Goal: Find specific page/section: Find specific page/section

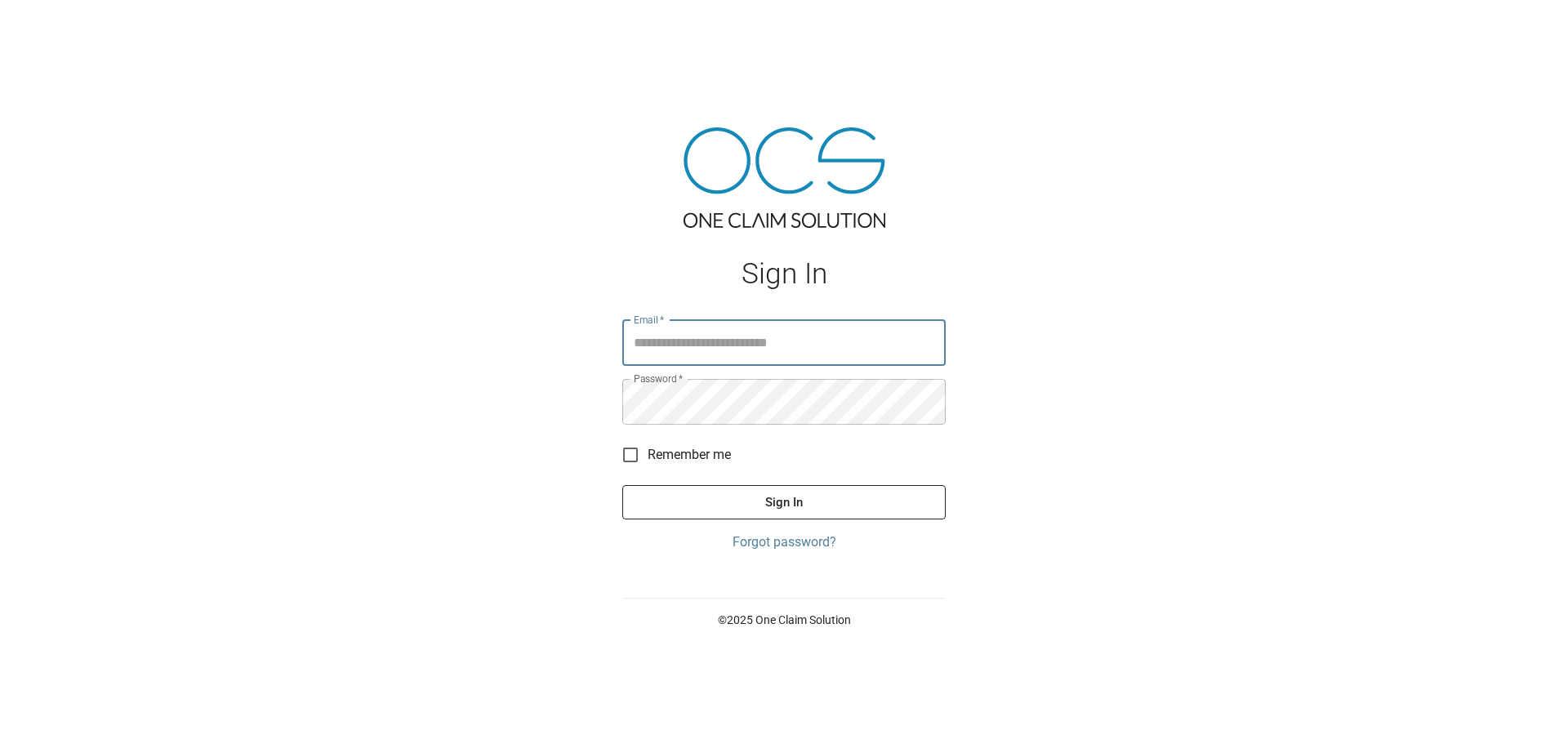
type input "**********"
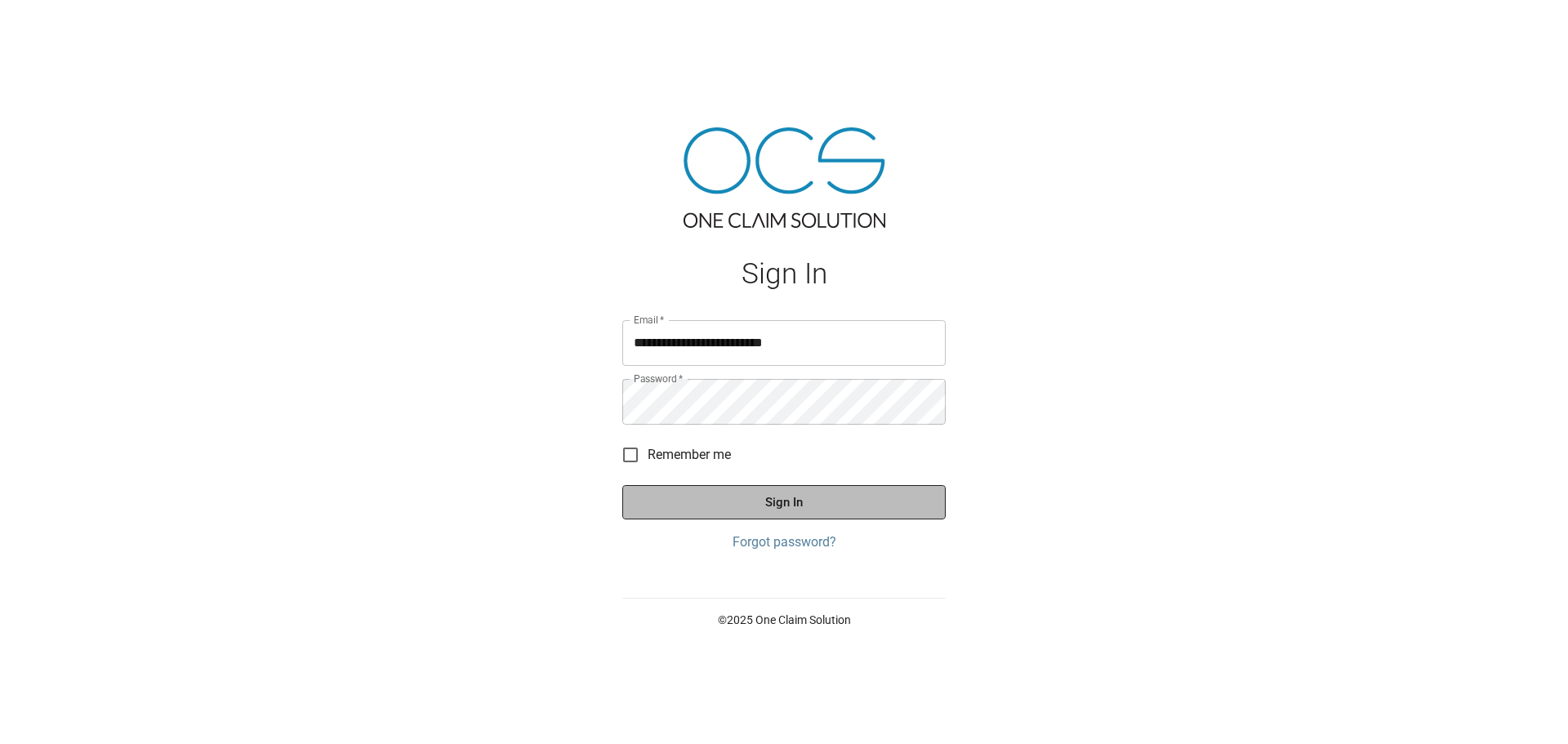
click at [714, 508] on button "Sign In" at bounding box center [784, 502] width 324 height 34
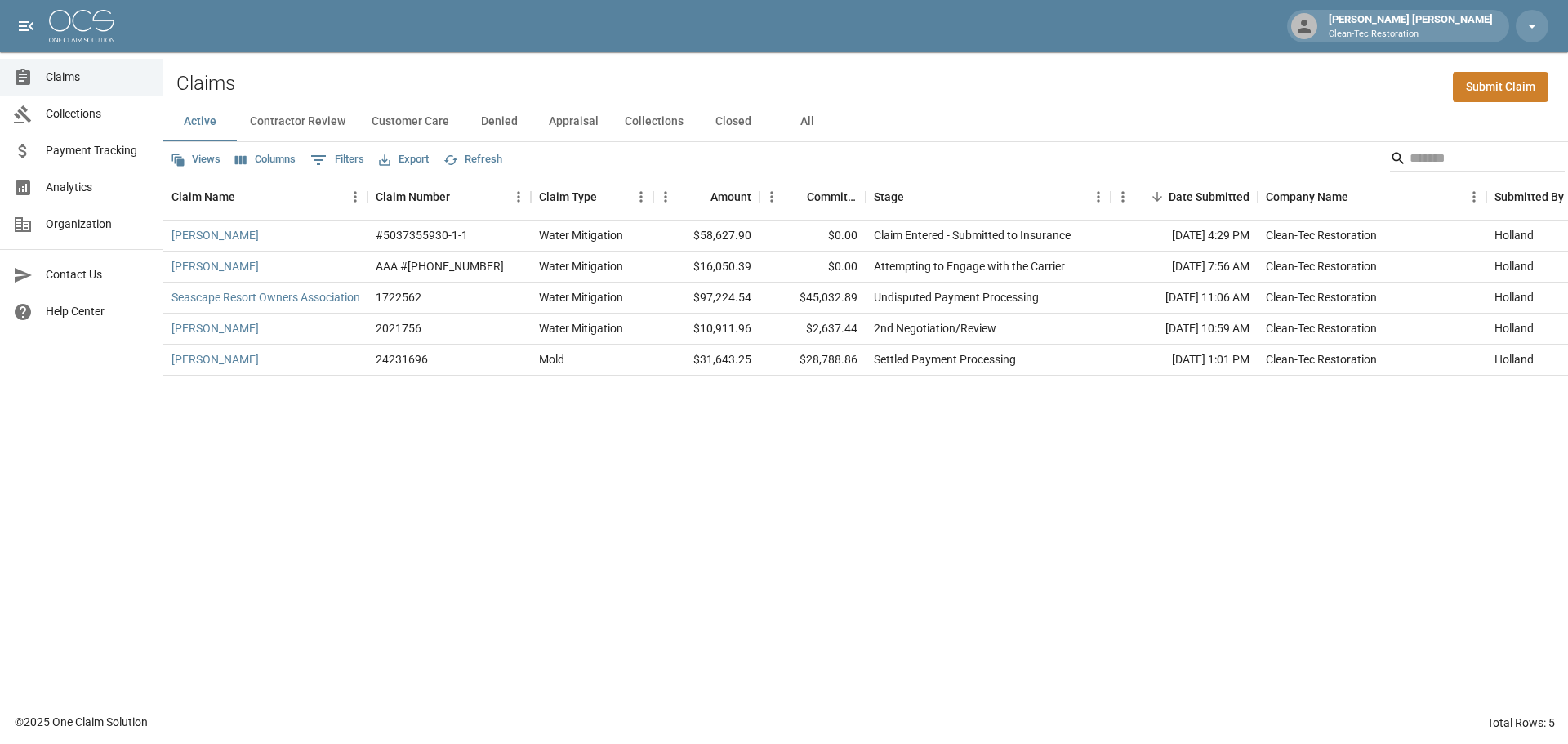
click at [509, 121] on button "Denied" at bounding box center [498, 121] width 74 height 39
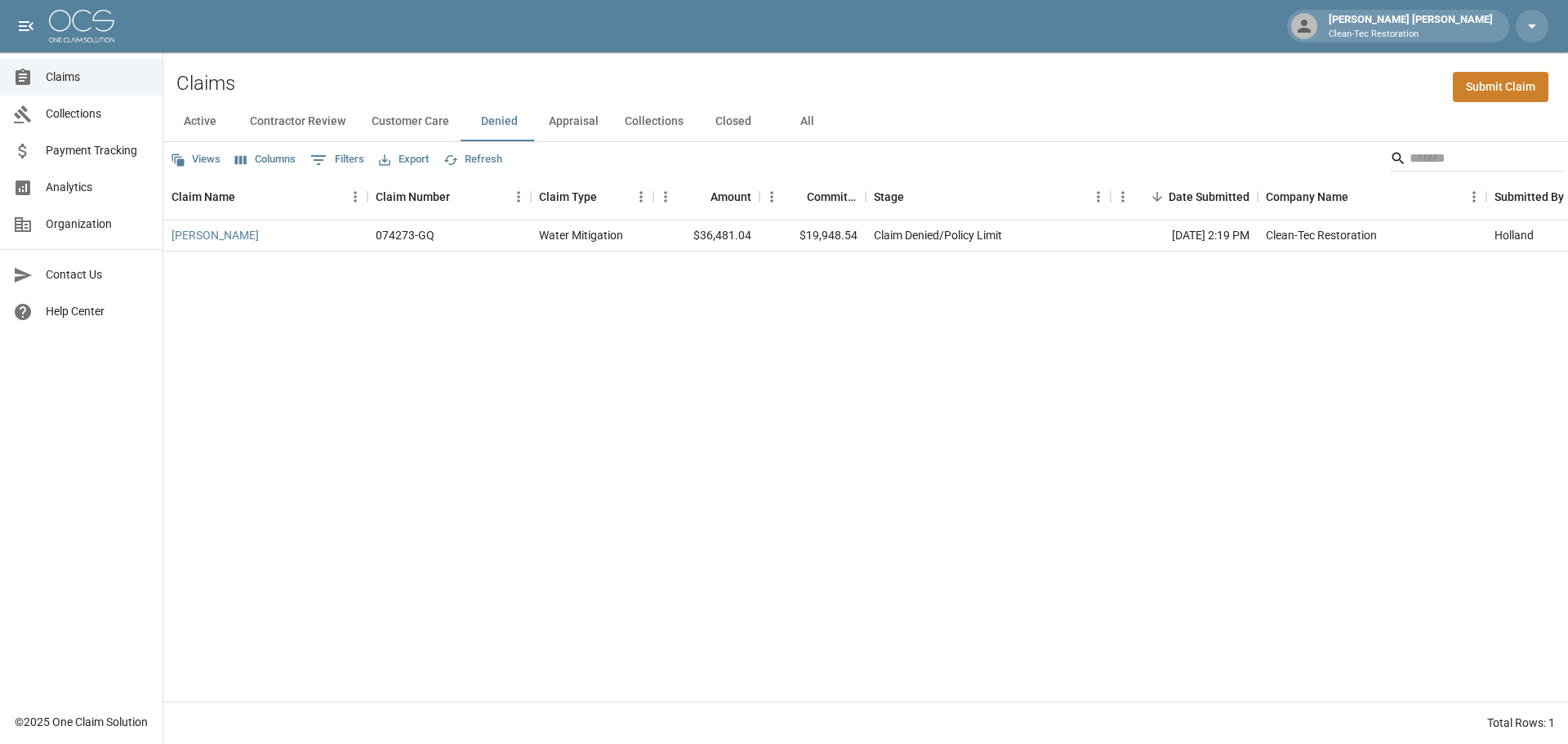
click at [551, 120] on button "Appraisal" at bounding box center [574, 121] width 76 height 39
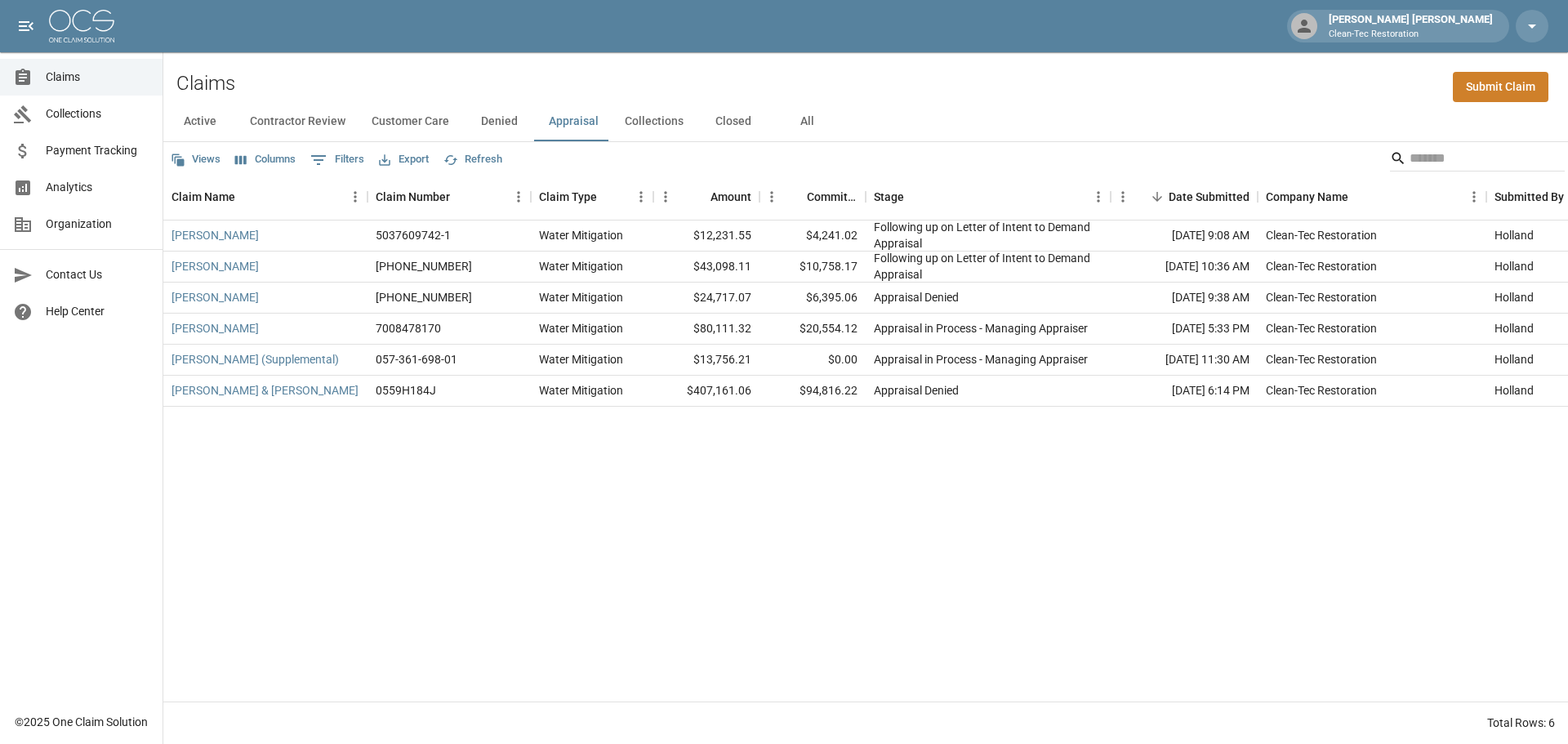
click at [631, 123] on button "Collections" at bounding box center [654, 121] width 85 height 39
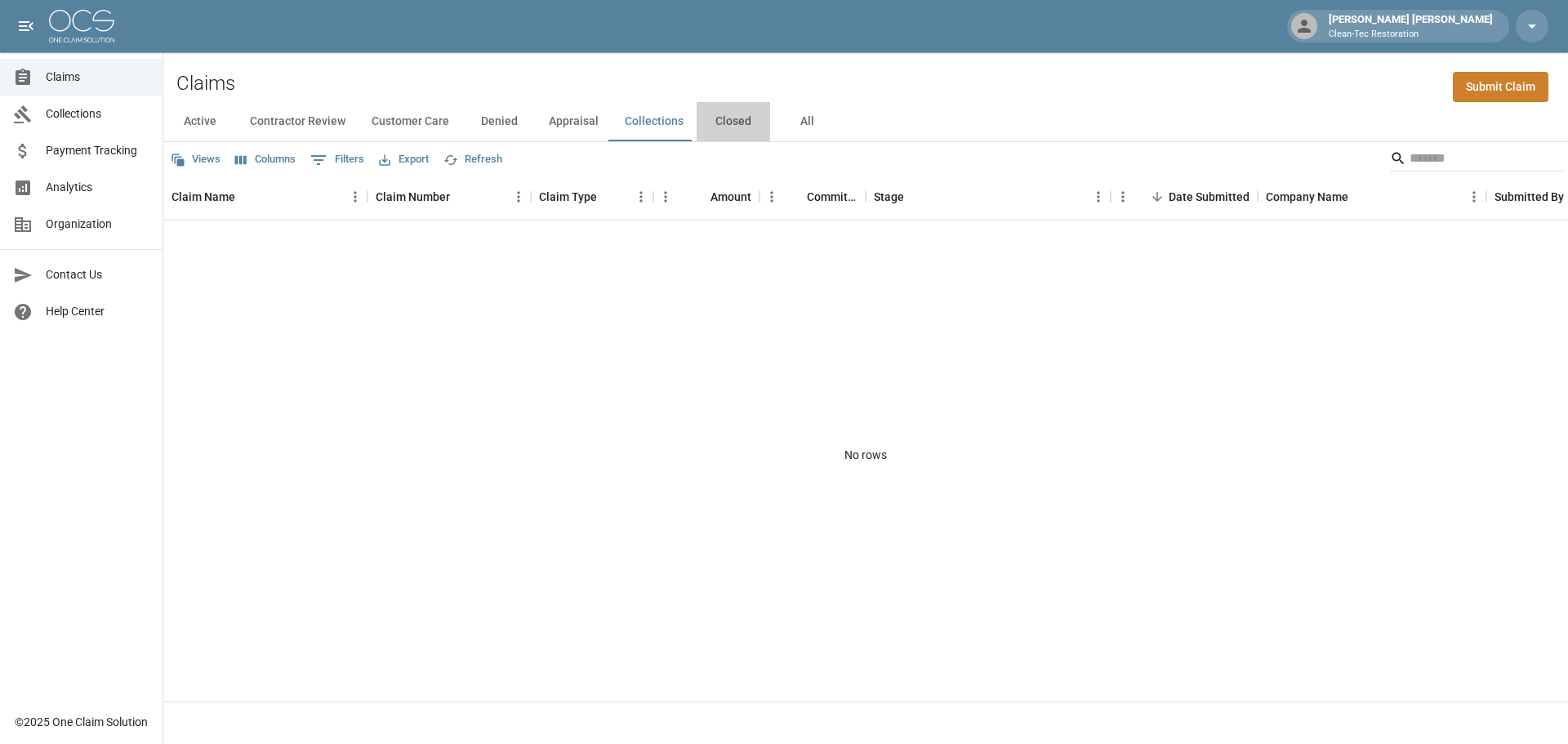
click at [709, 124] on button "Closed" at bounding box center [733, 121] width 74 height 39
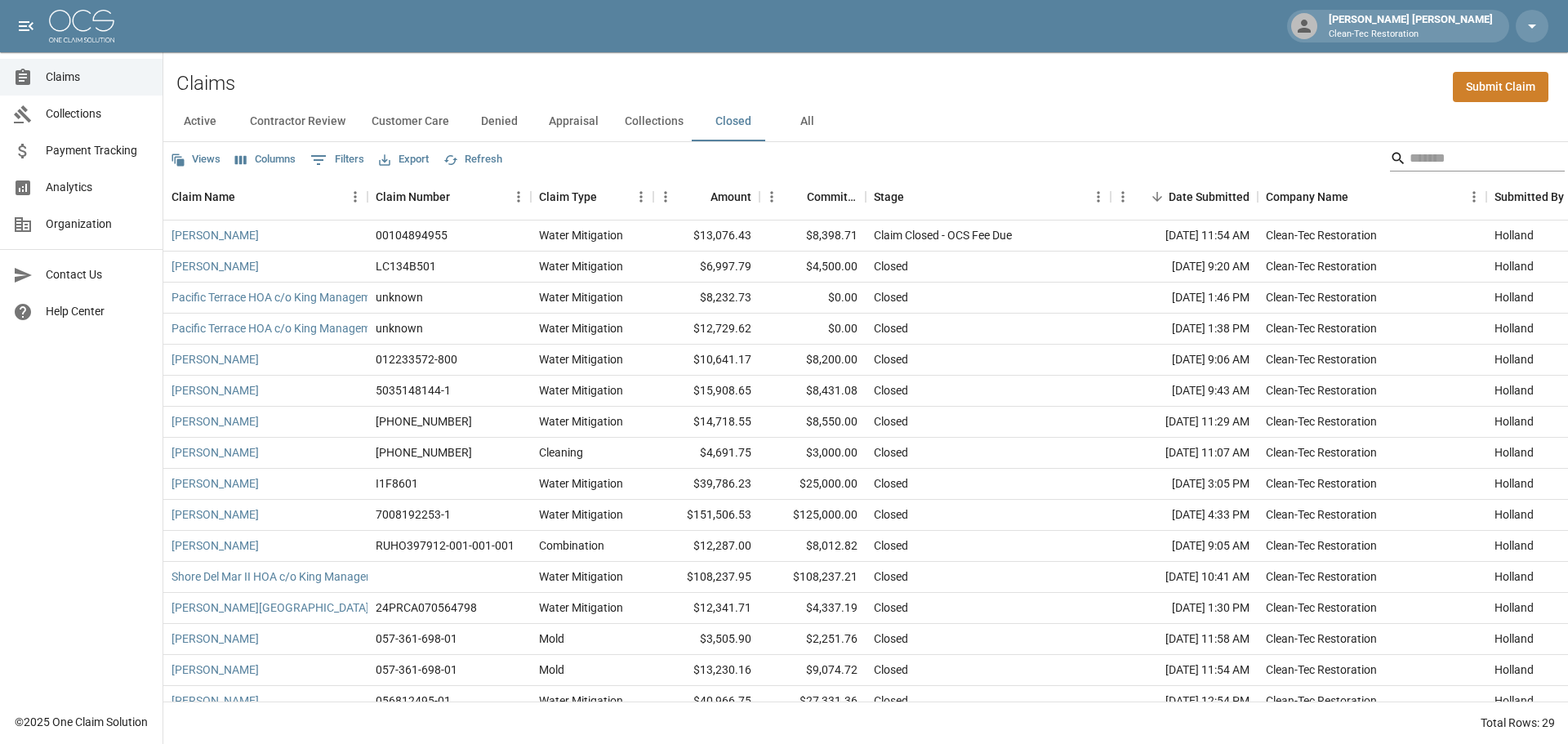
click at [1454, 154] on input "Search" at bounding box center [1475, 158] width 131 height 26
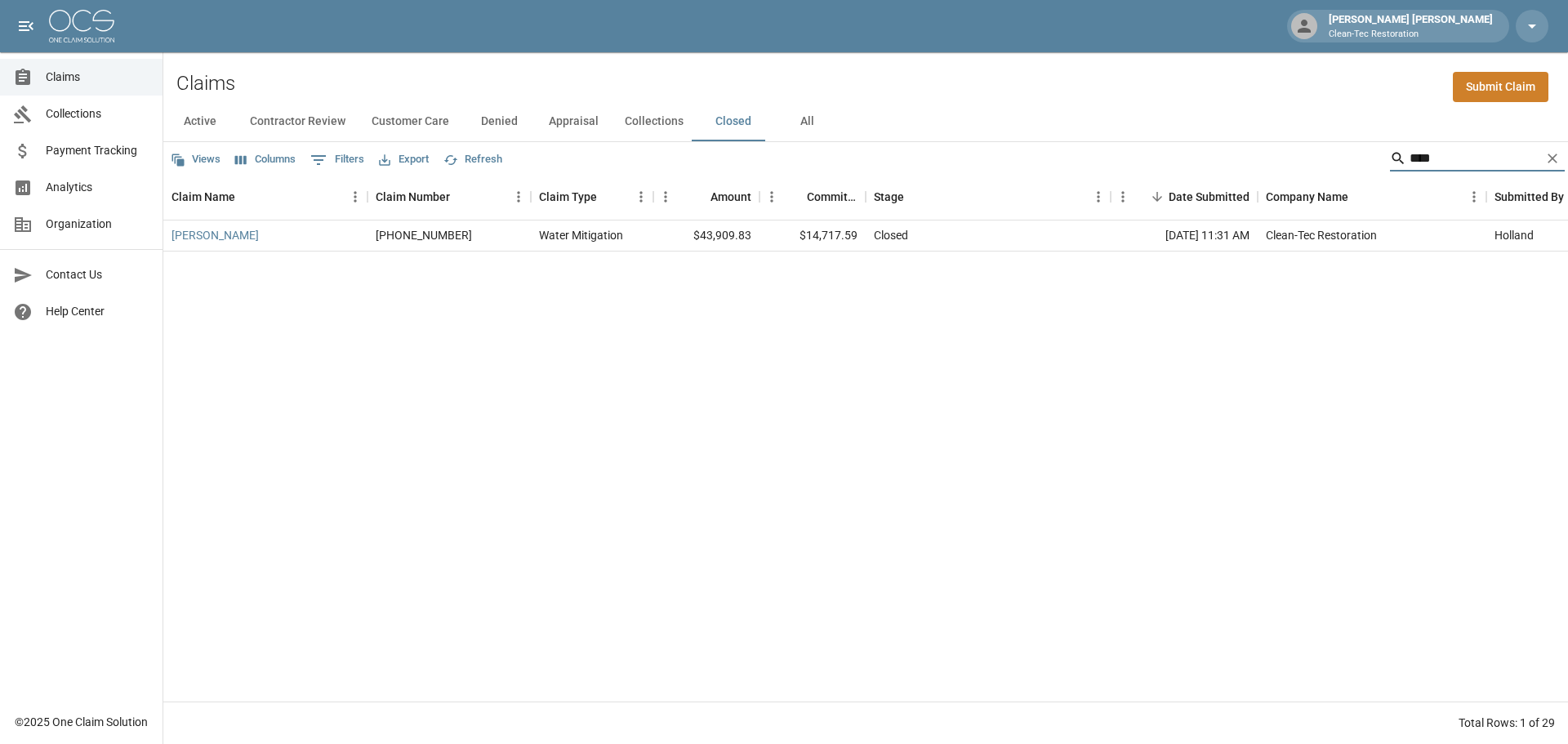
type input "****"
click at [738, 124] on button "Closed" at bounding box center [733, 121] width 74 height 39
click at [803, 119] on button "All" at bounding box center [806, 121] width 74 height 39
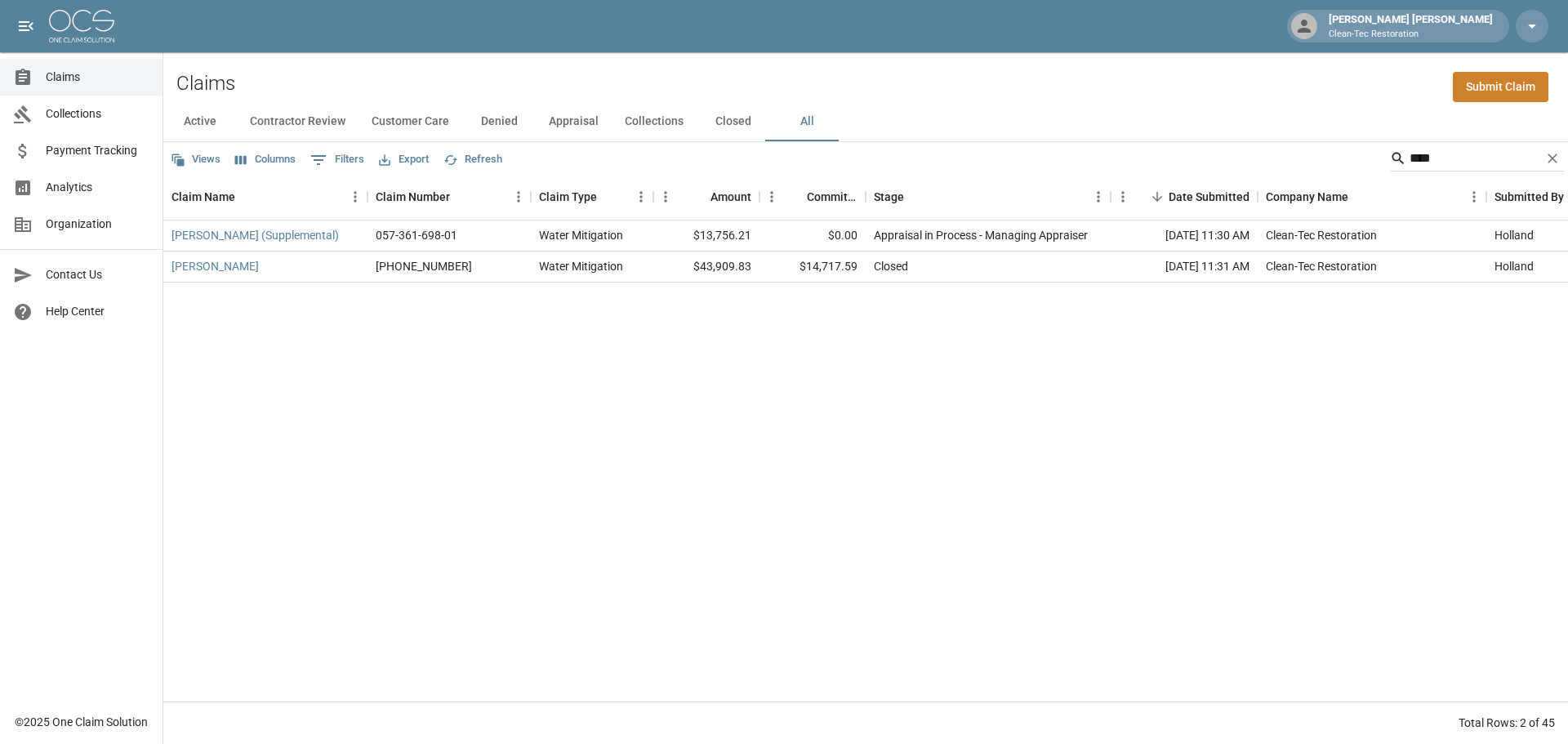
click at [715, 119] on button "Closed" at bounding box center [733, 121] width 74 height 39
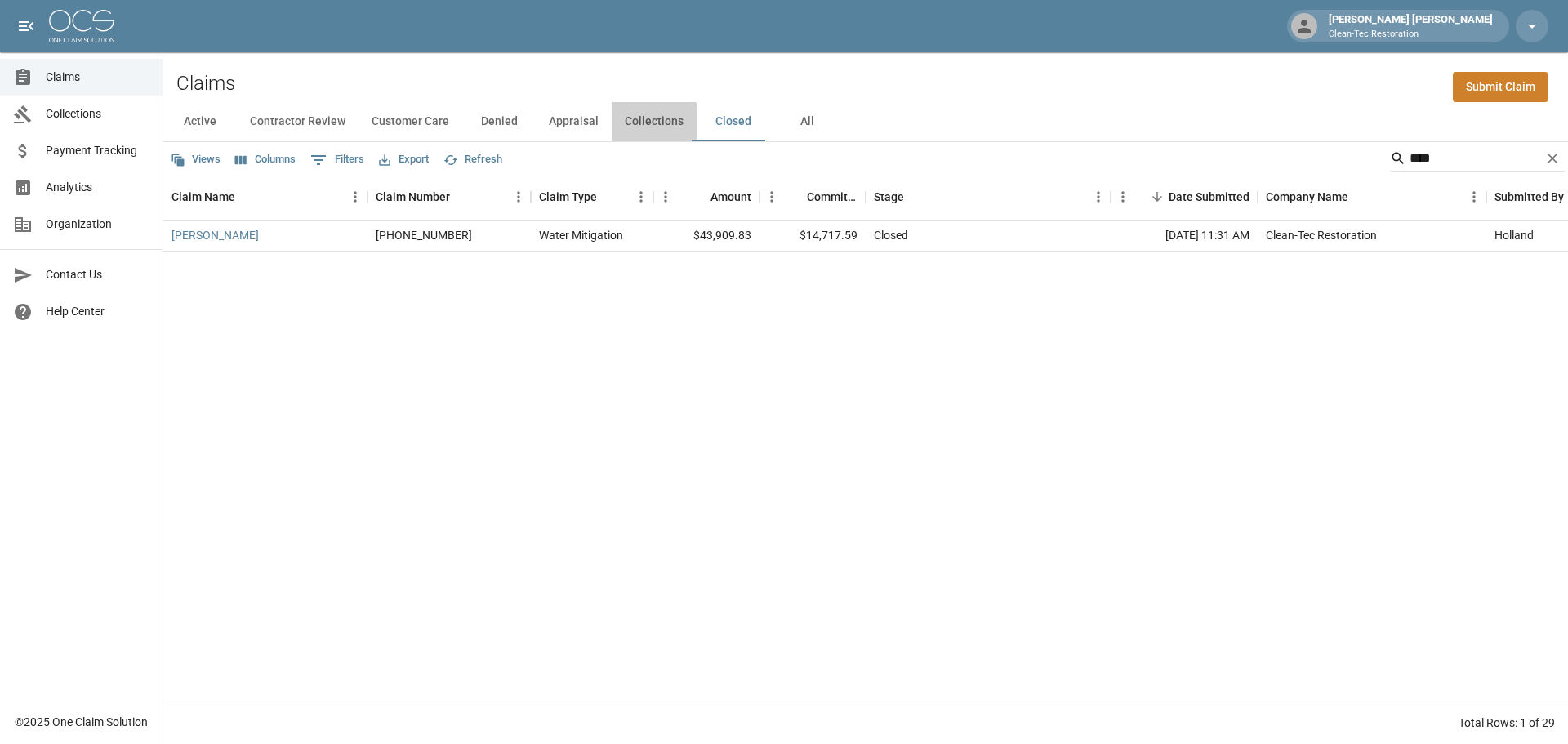
click at [635, 125] on button "Collections" at bounding box center [654, 121] width 85 height 39
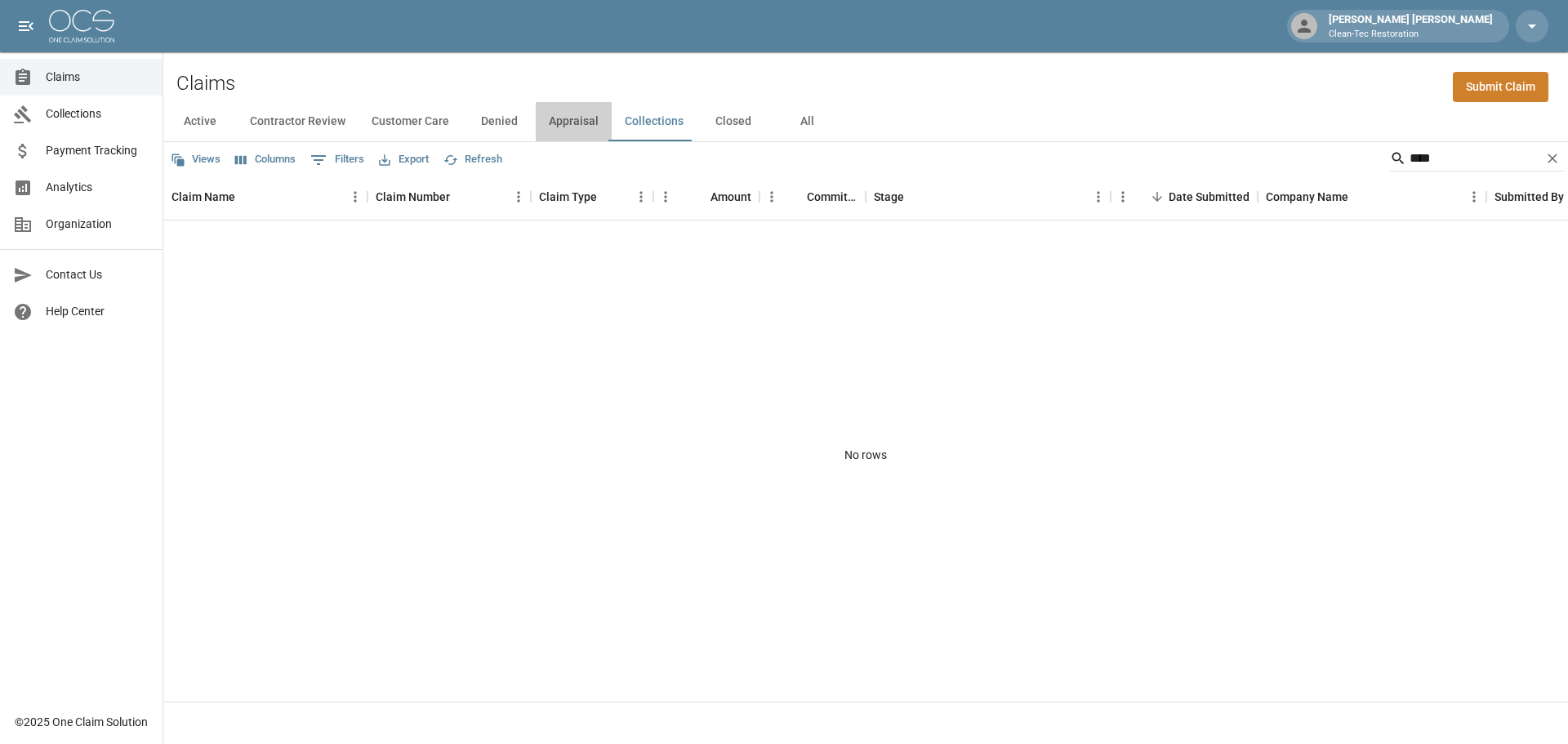
click at [581, 124] on button "Appraisal" at bounding box center [574, 121] width 76 height 39
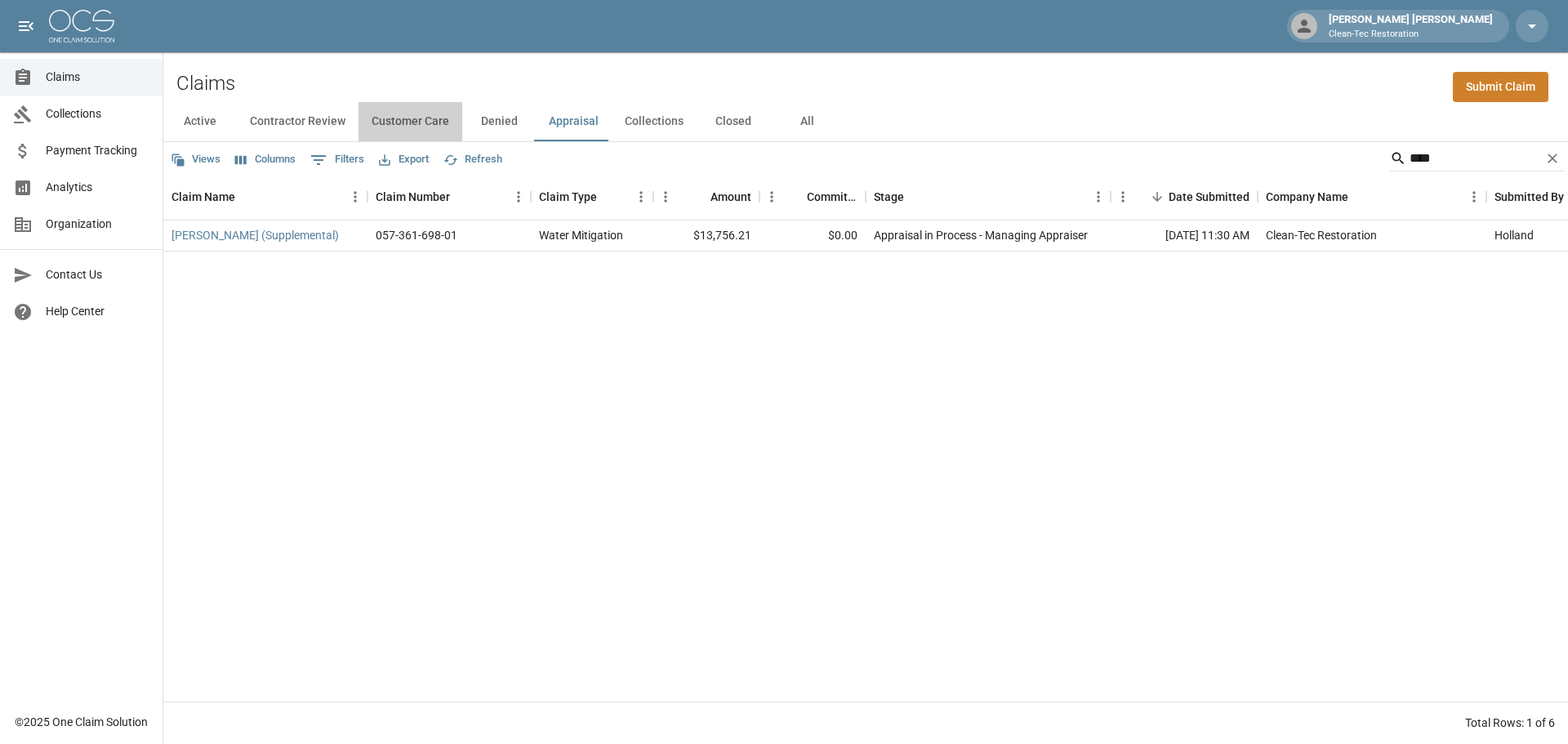
click at [436, 124] on button "Customer Care" at bounding box center [410, 121] width 103 height 39
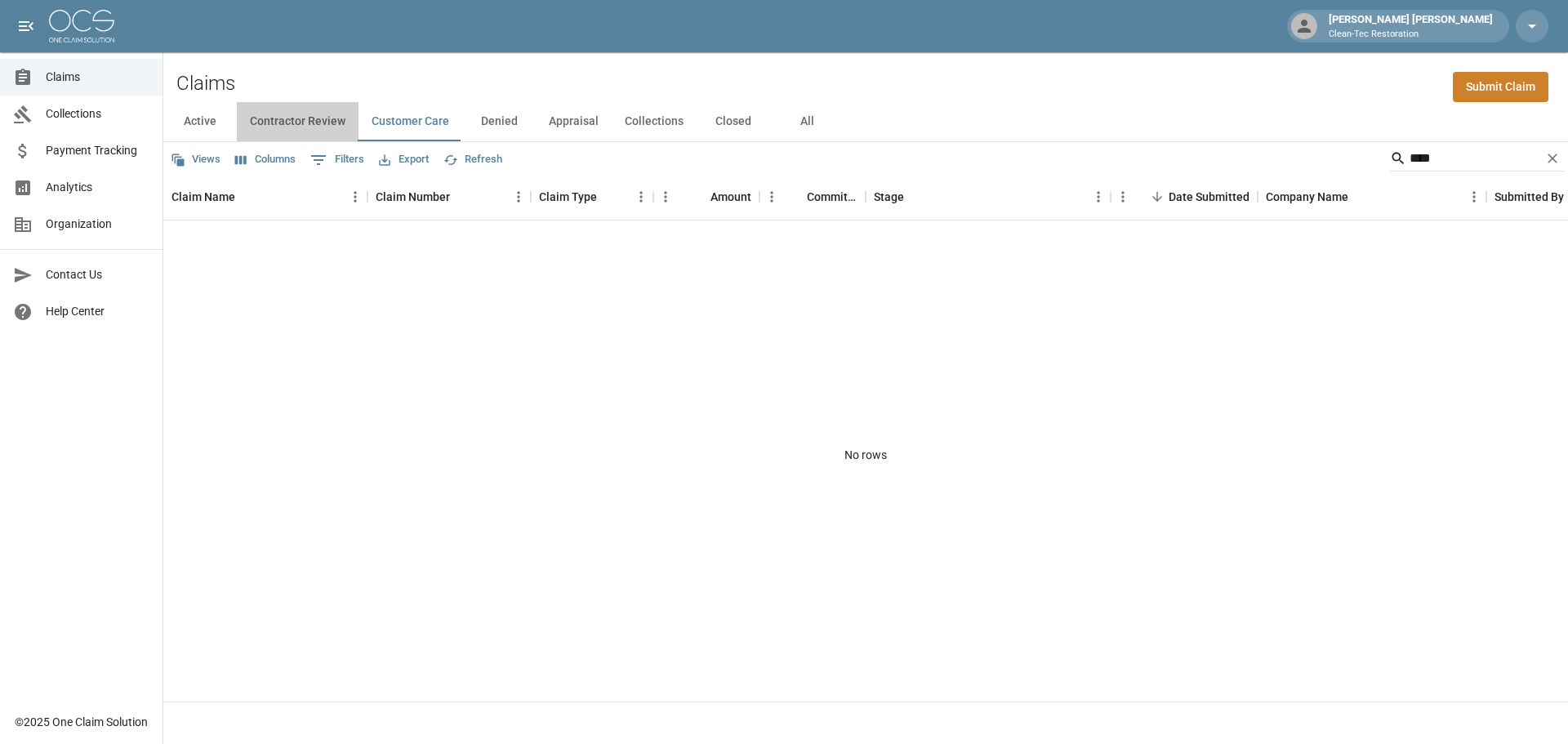
click at [316, 120] on button "Contractor Review" at bounding box center [297, 121] width 122 height 39
click at [209, 120] on button "Active" at bounding box center [200, 121] width 74 height 39
click at [75, 190] on span "Analytics" at bounding box center [97, 187] width 103 height 17
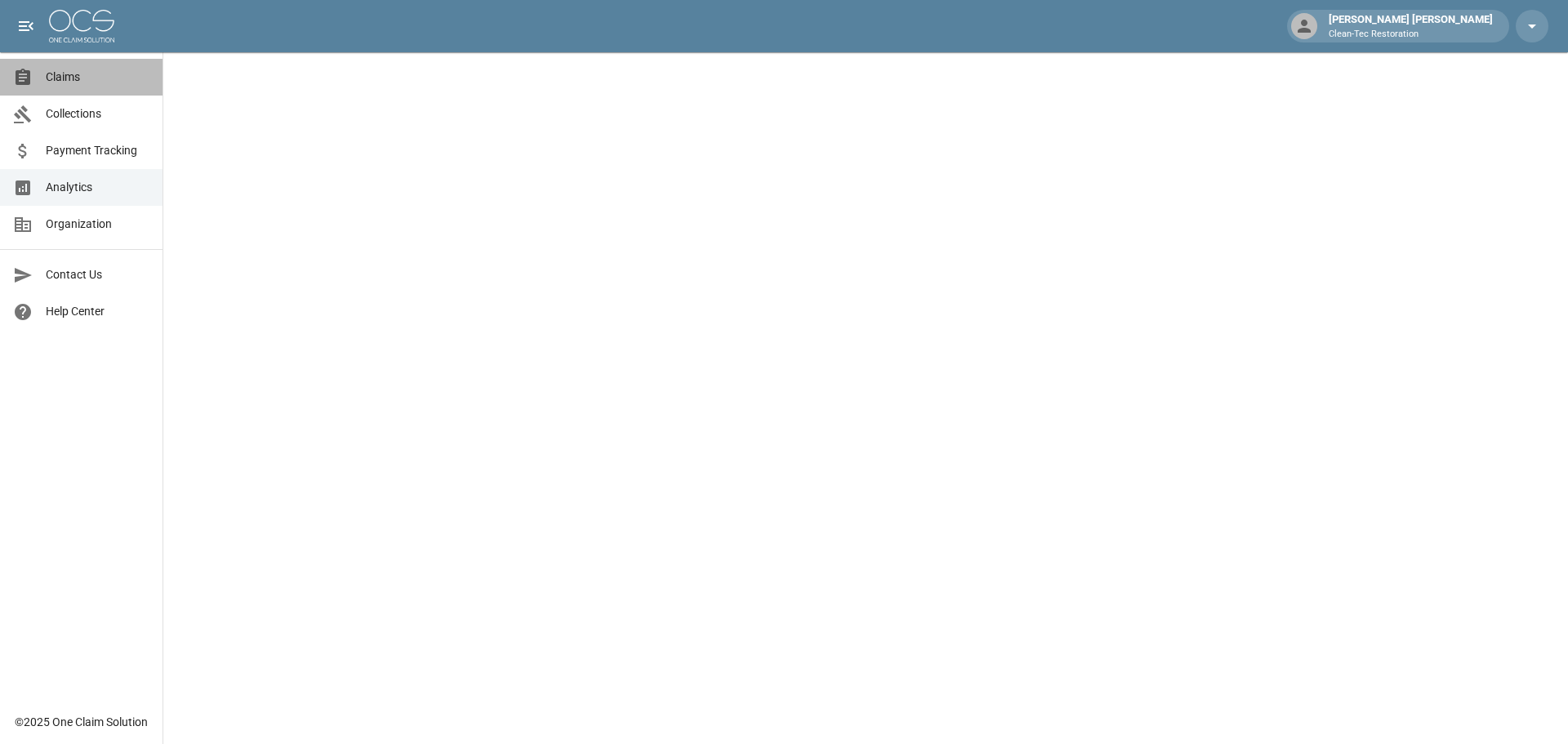
click at [60, 75] on span "Claims" at bounding box center [97, 77] width 103 height 17
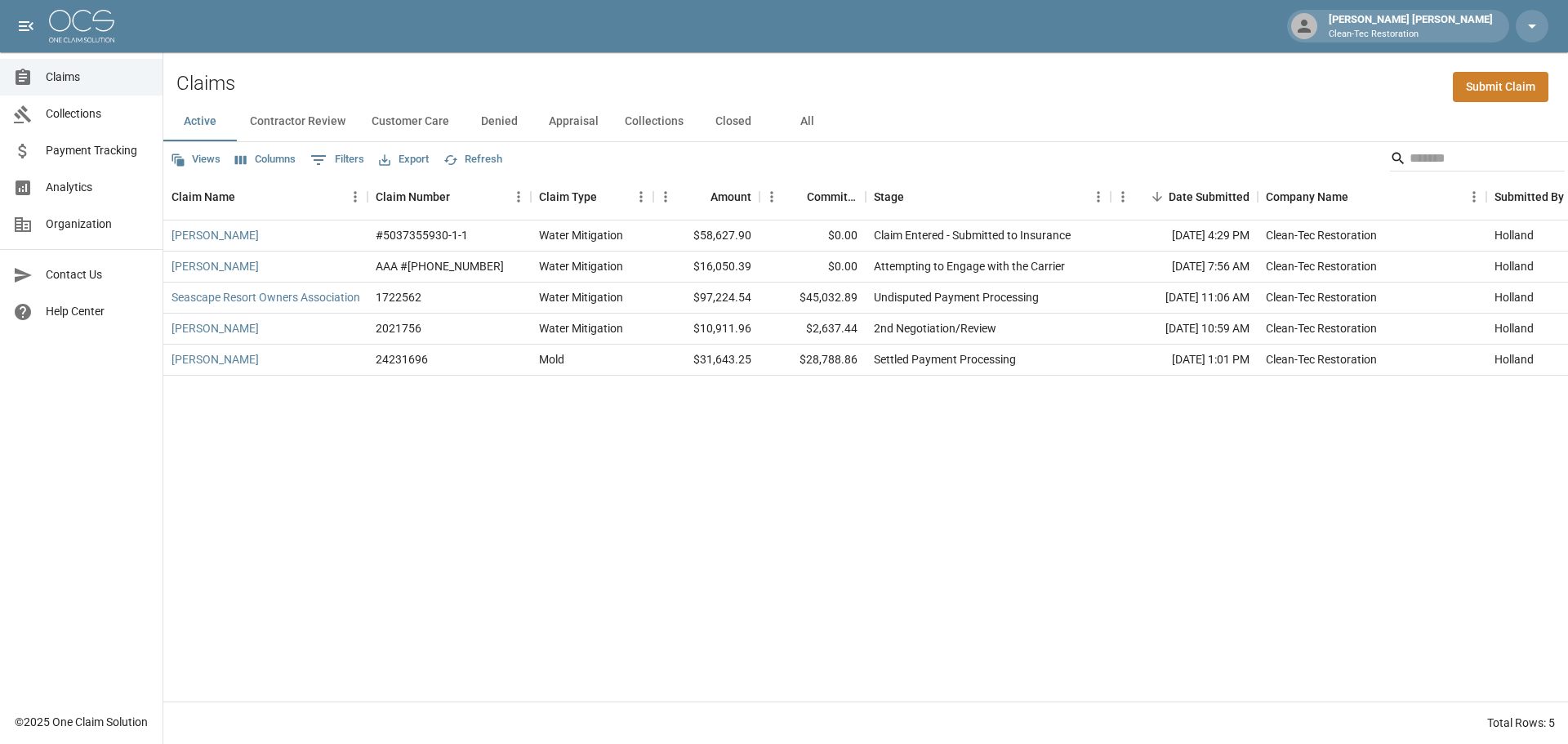
click at [87, 158] on span "Payment Tracking" at bounding box center [97, 151] width 103 height 17
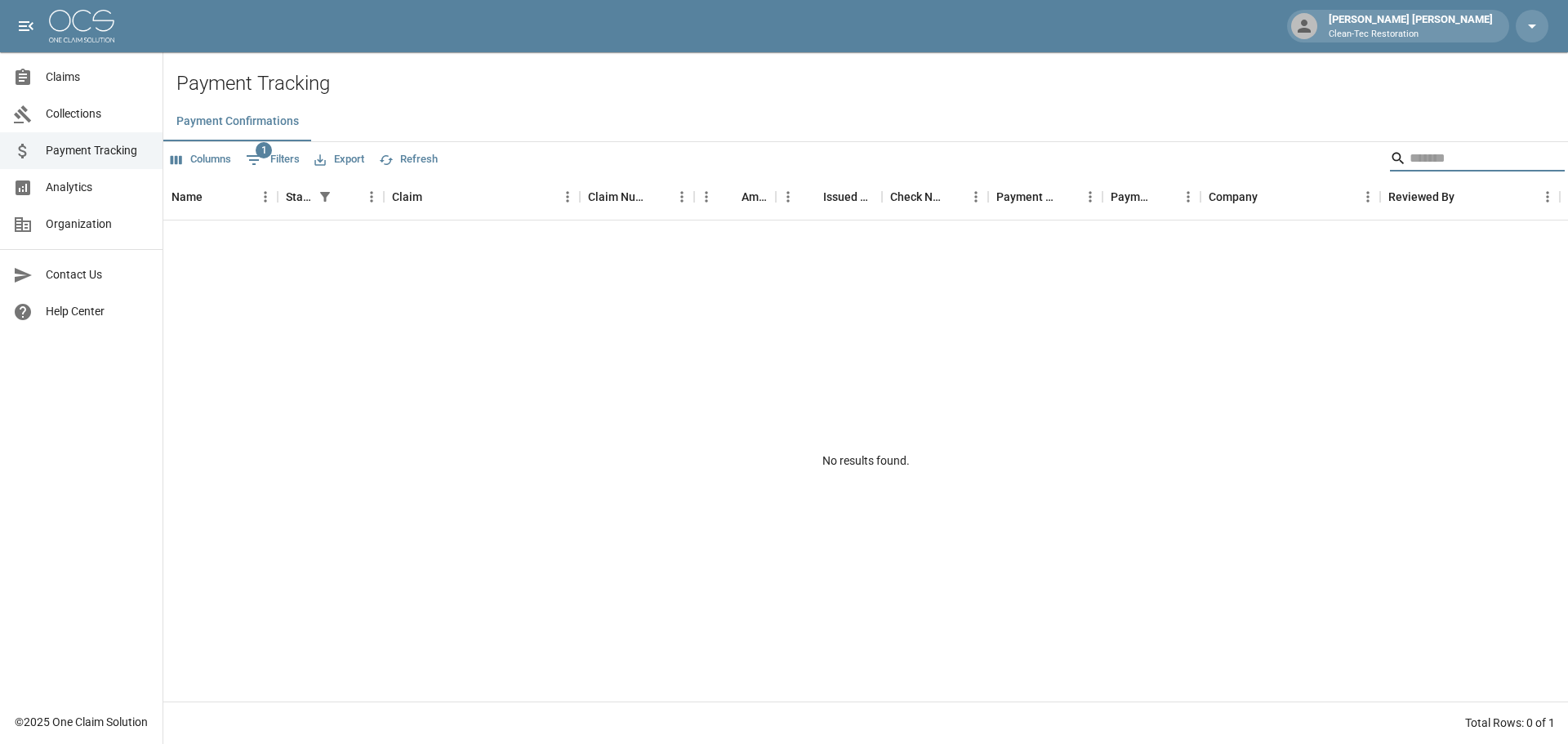
click at [1410, 156] on input "Search" at bounding box center [1475, 158] width 131 height 26
type input "*********"
click at [64, 118] on span "Collections" at bounding box center [97, 114] width 103 height 17
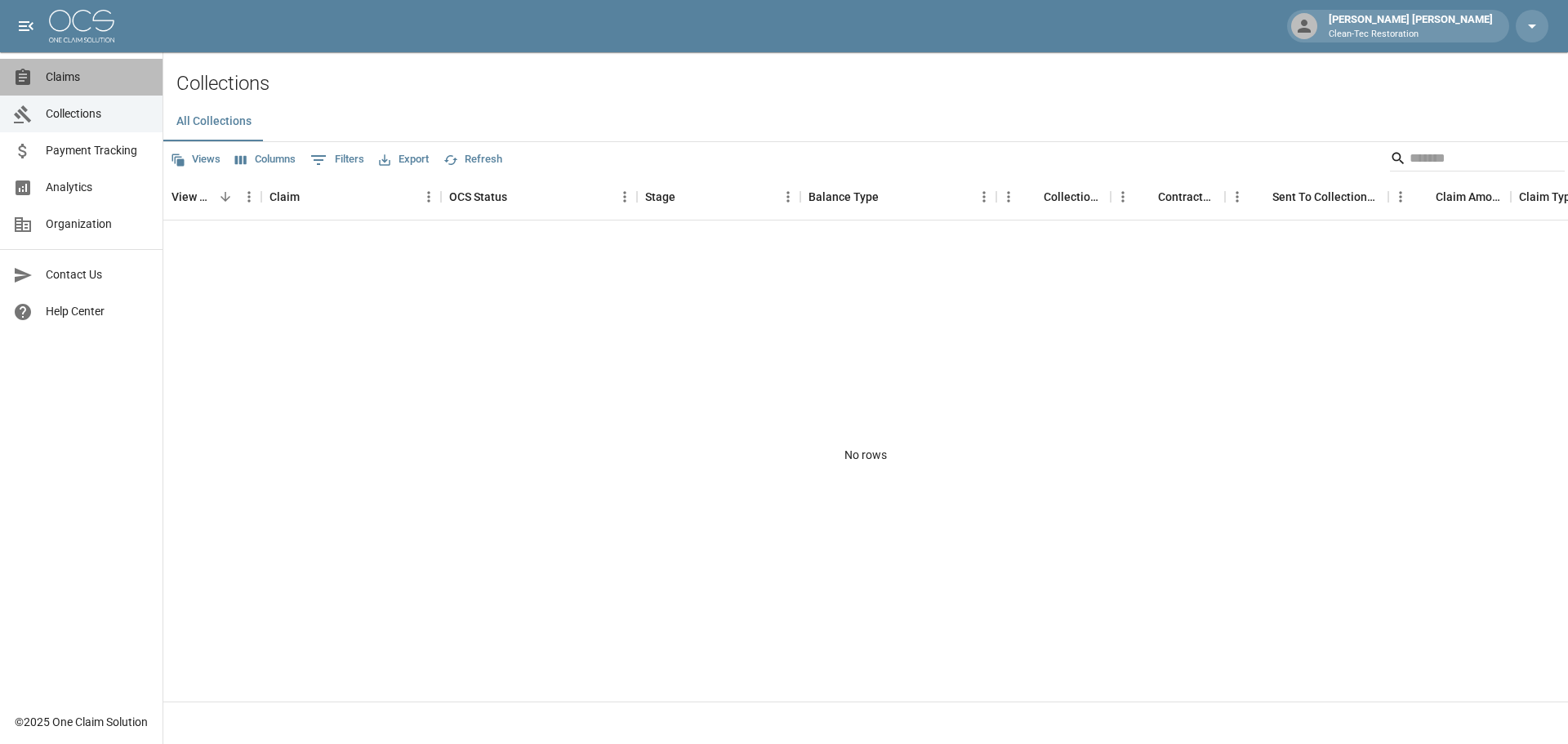
click at [61, 80] on span "Claims" at bounding box center [97, 77] width 103 height 17
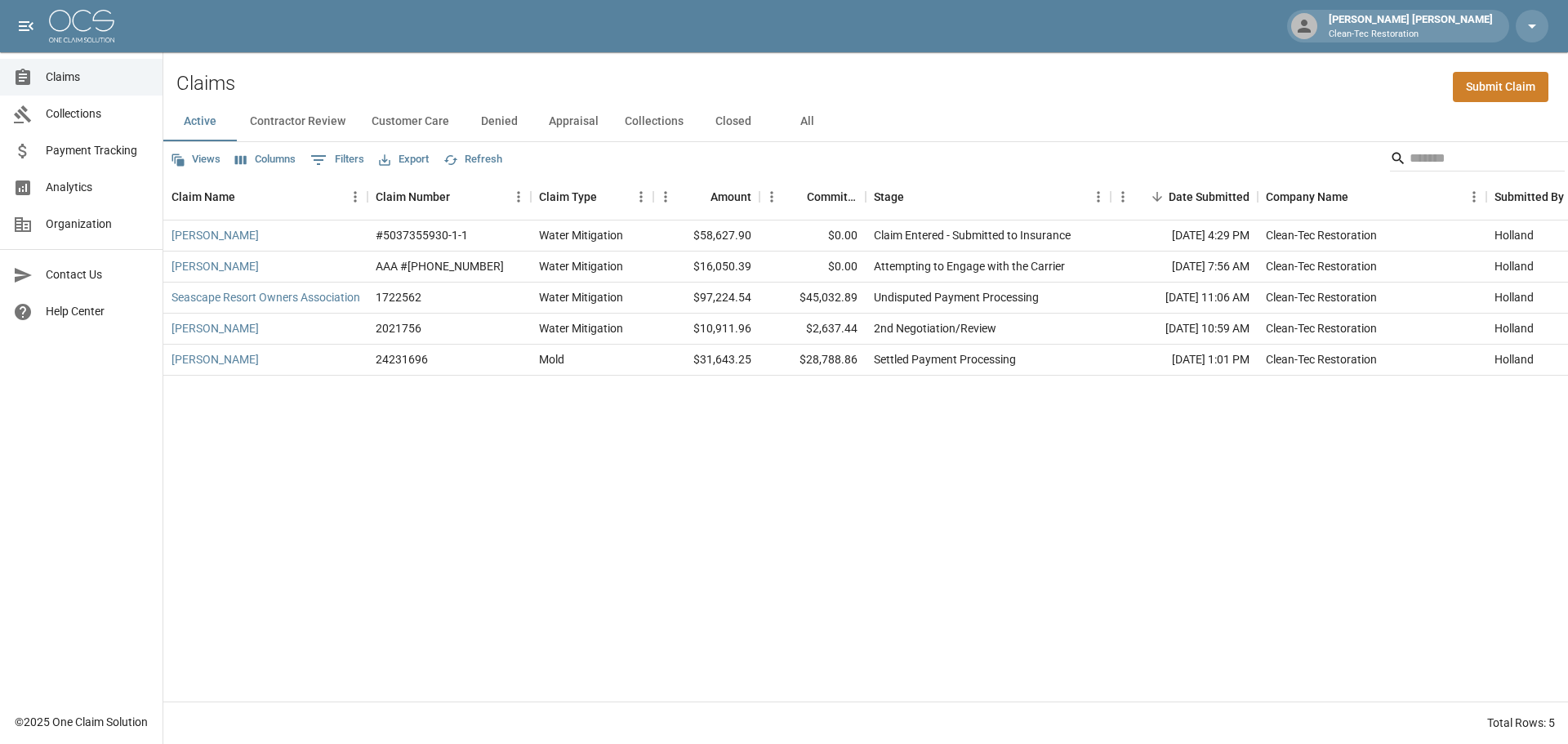
click at [86, 220] on span "Organization" at bounding box center [97, 224] width 103 height 17
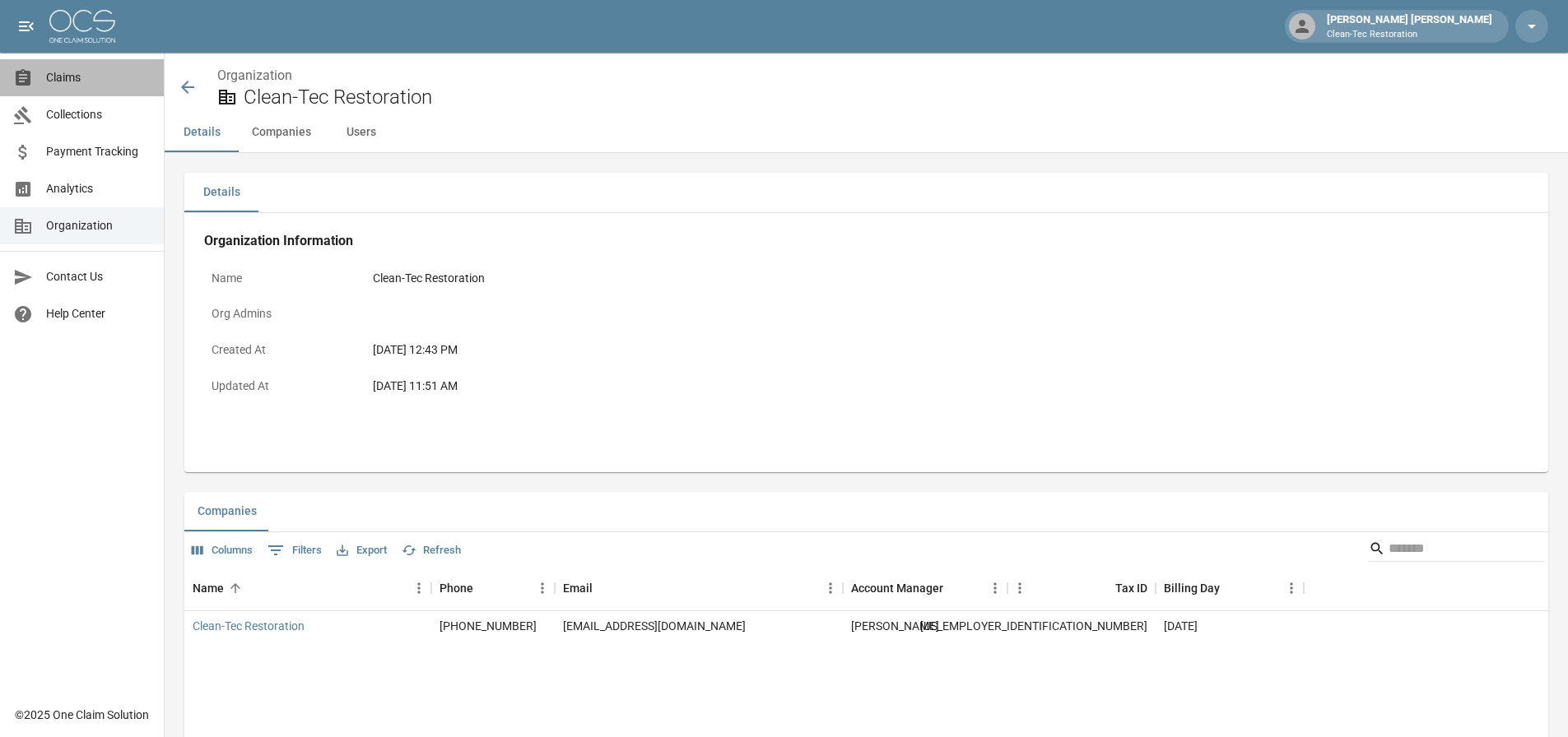
click at [64, 80] on span "Claims" at bounding box center [98, 78] width 104 height 17
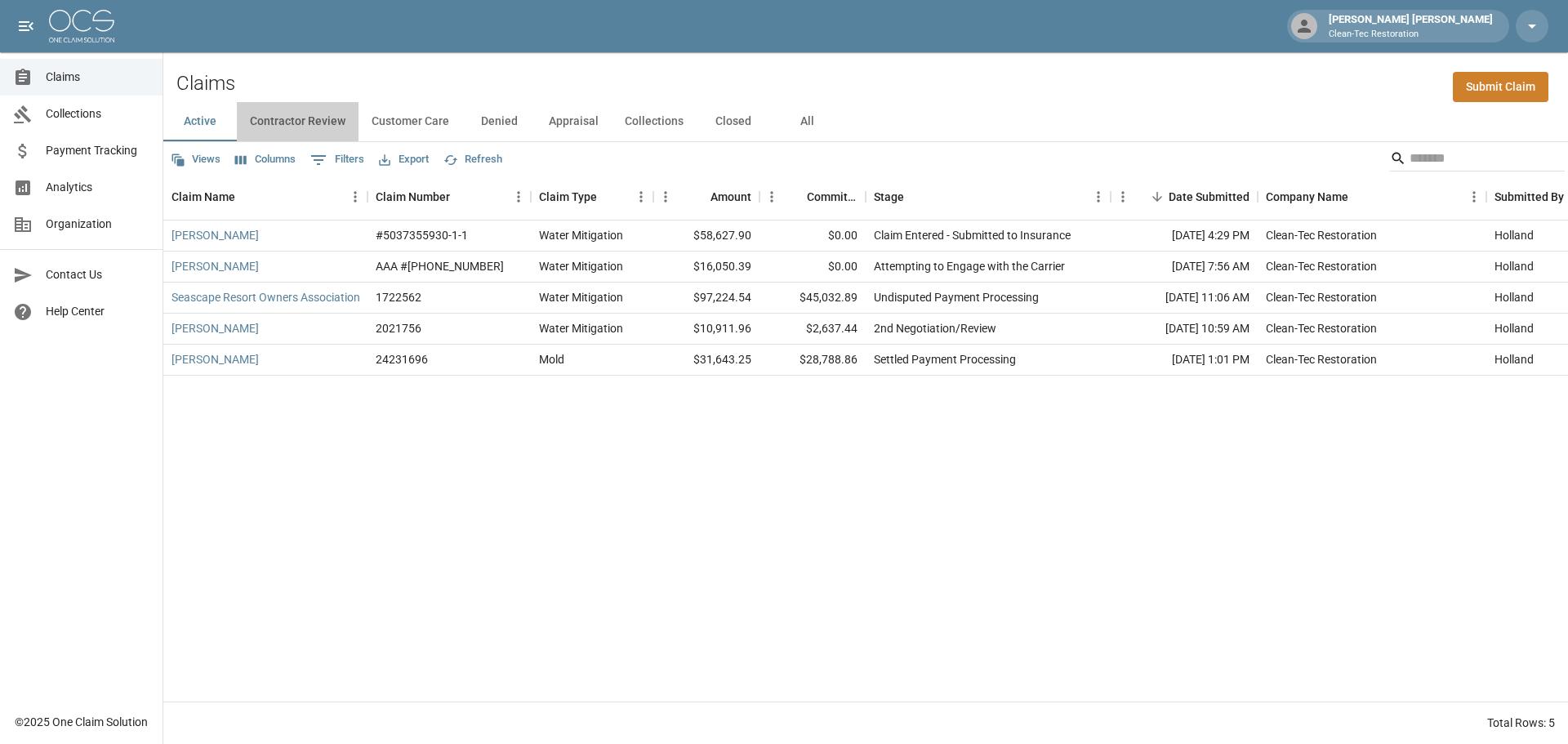
click at [284, 119] on button "Contractor Review" at bounding box center [297, 121] width 122 height 39
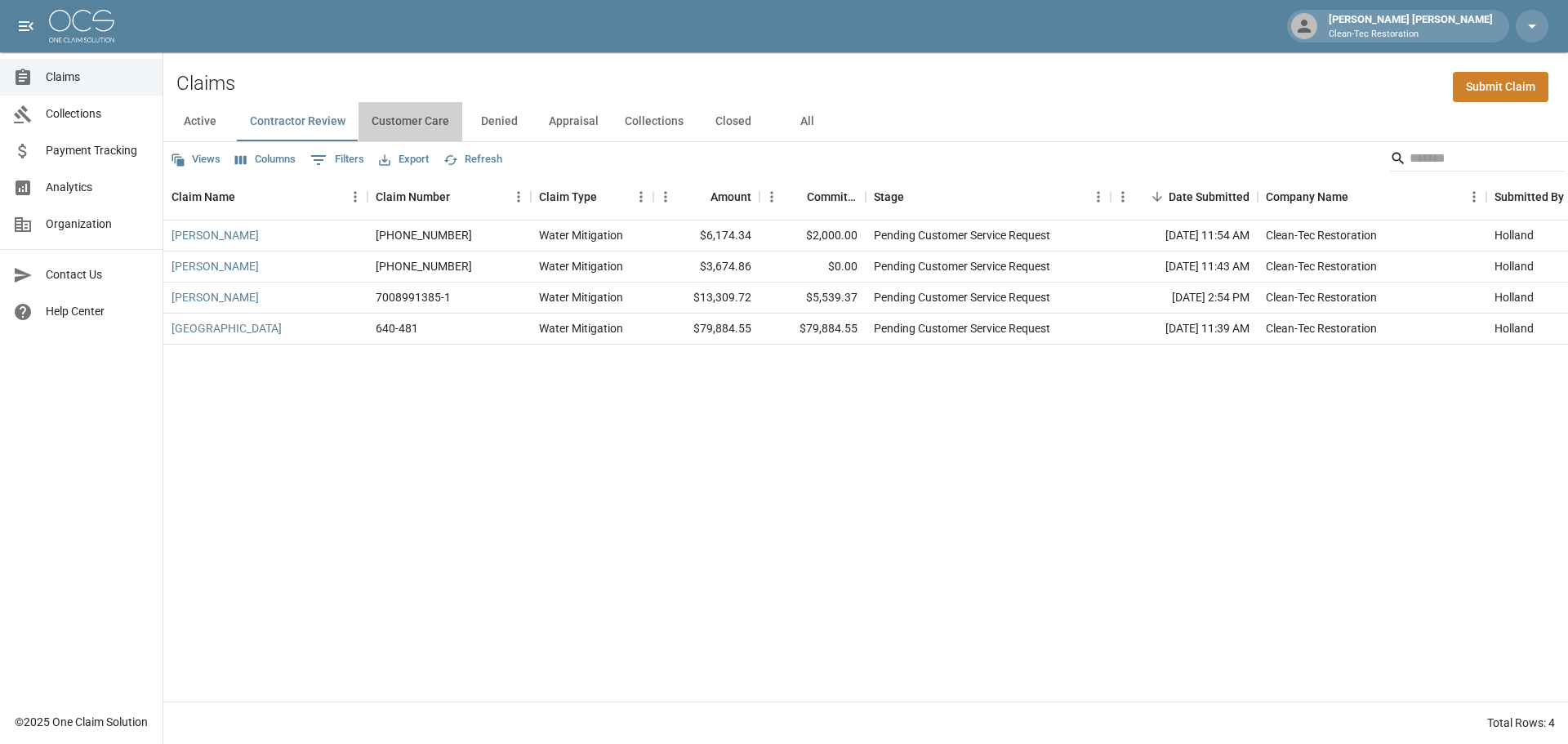
click at [403, 118] on button "Customer Care" at bounding box center [410, 121] width 103 height 39
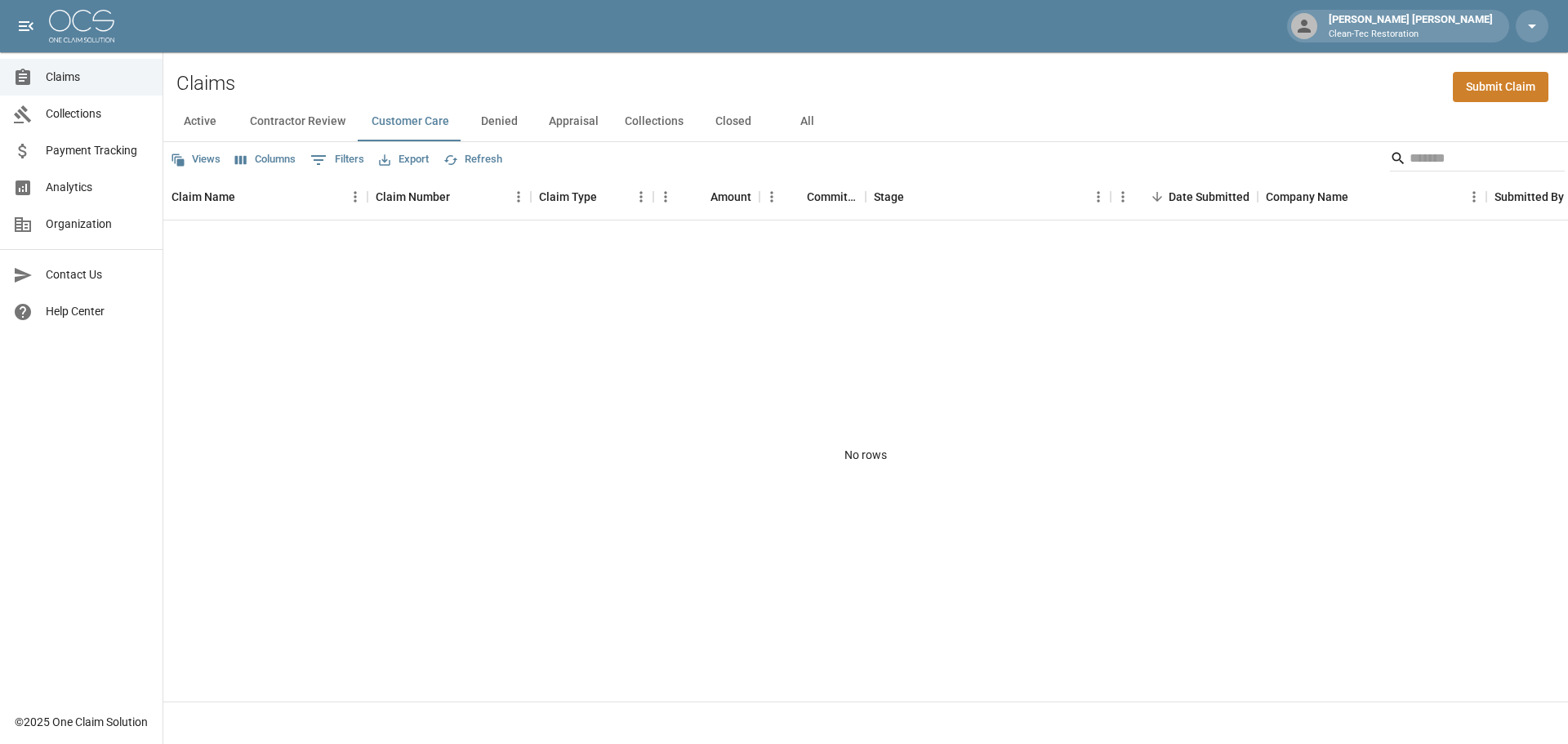
click at [493, 123] on button "Denied" at bounding box center [498, 121] width 74 height 39
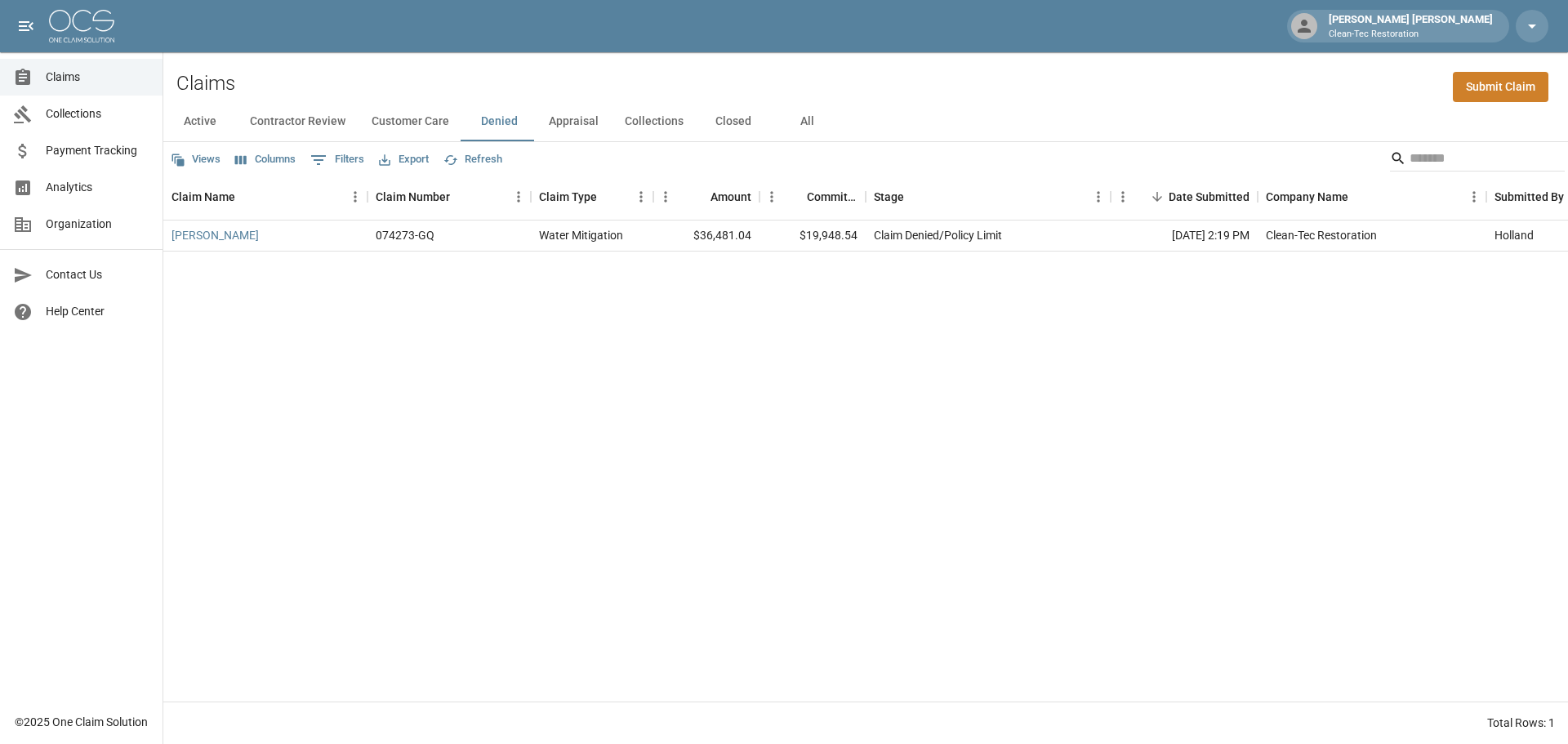
click at [590, 124] on button "Appraisal" at bounding box center [574, 121] width 76 height 39
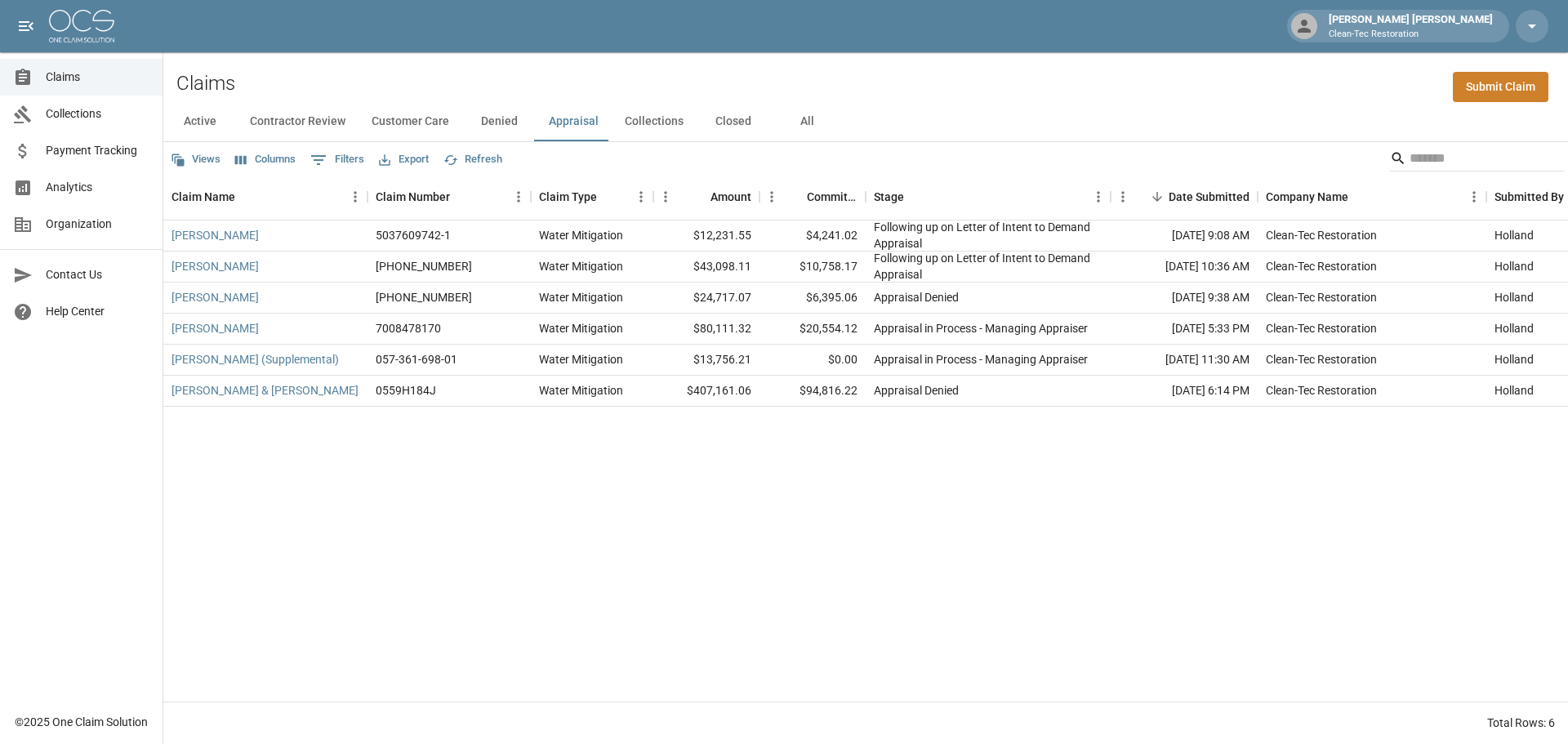
click at [631, 123] on button "Collections" at bounding box center [654, 121] width 85 height 39
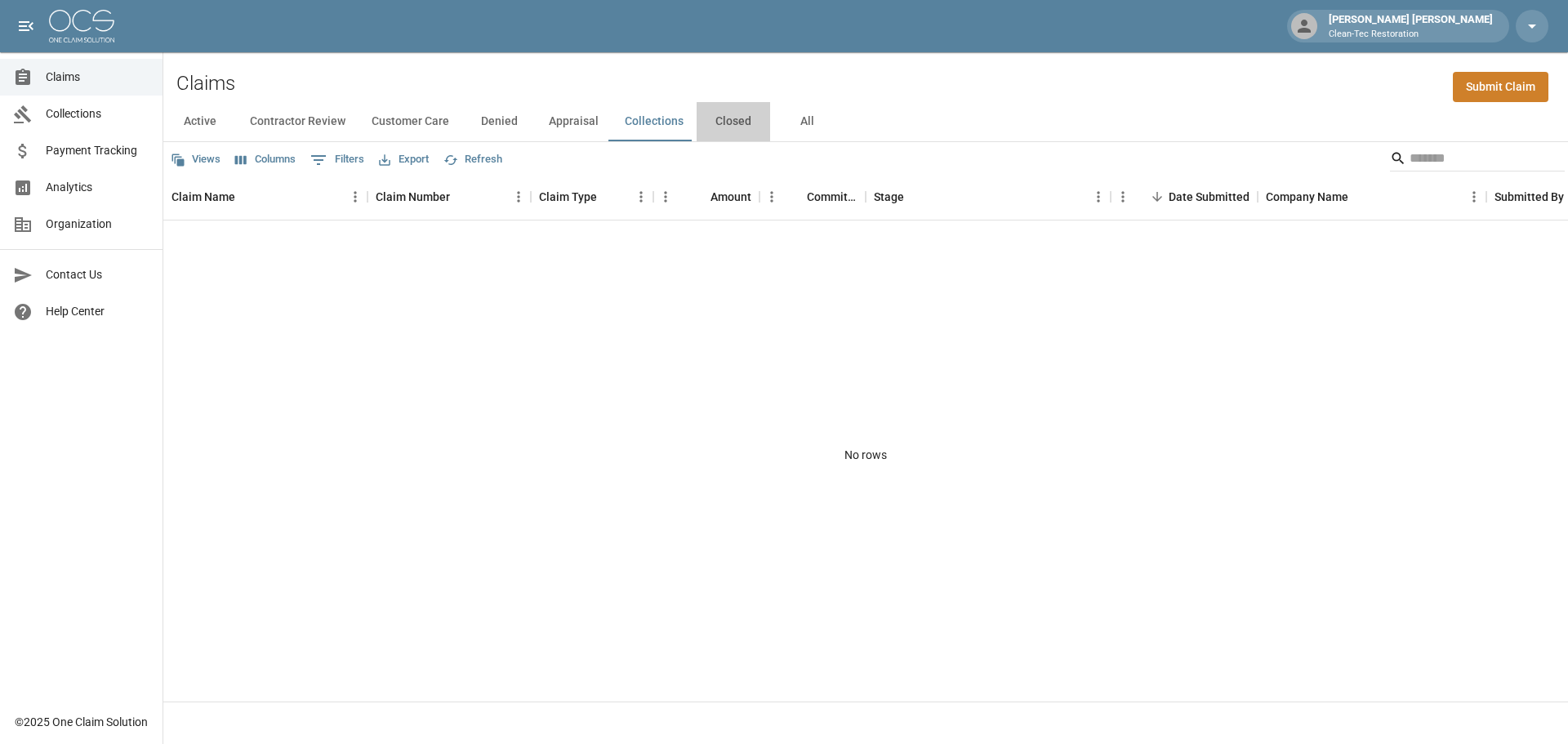
click at [726, 122] on button "Closed" at bounding box center [733, 121] width 74 height 39
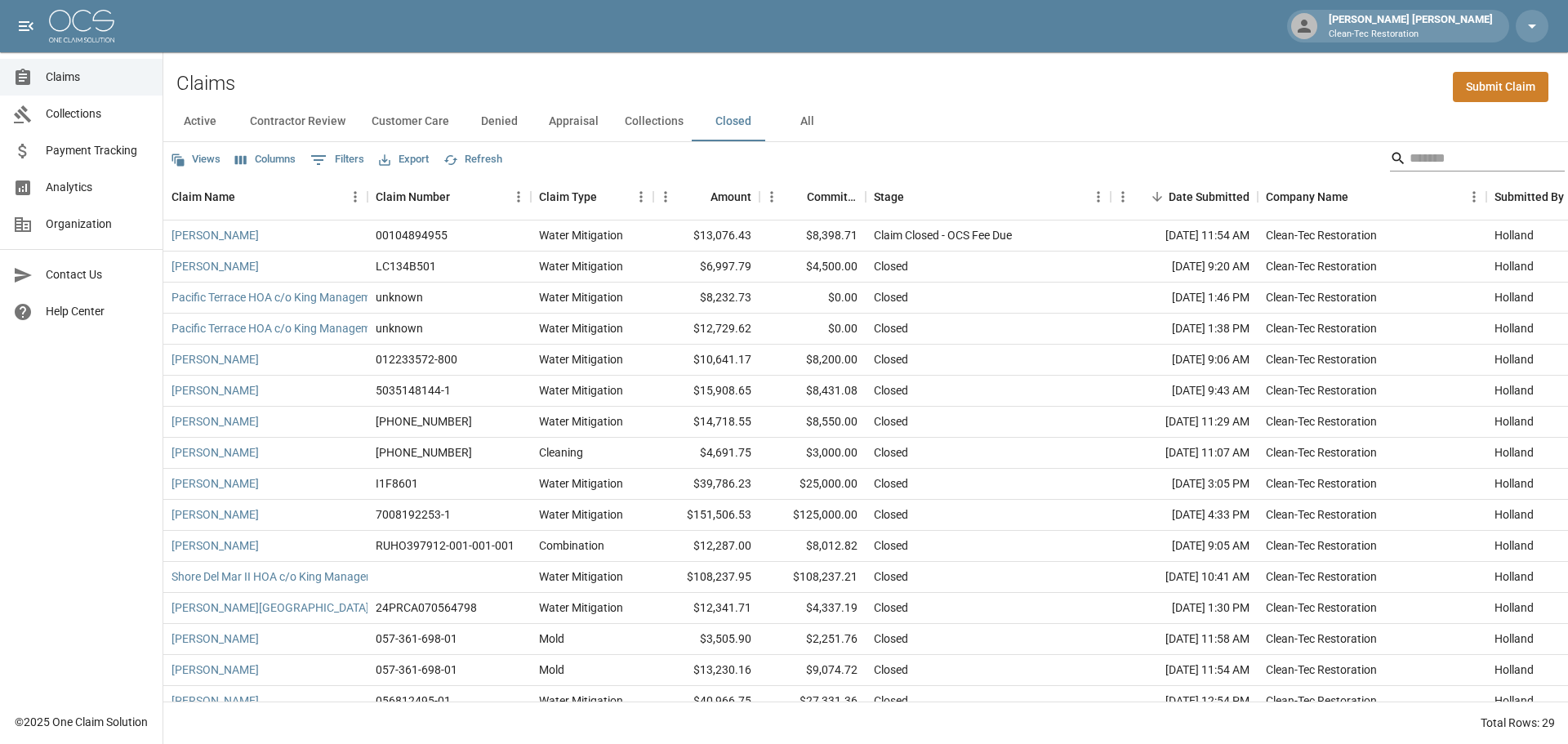
click at [1445, 155] on input "Search" at bounding box center [1475, 158] width 131 height 26
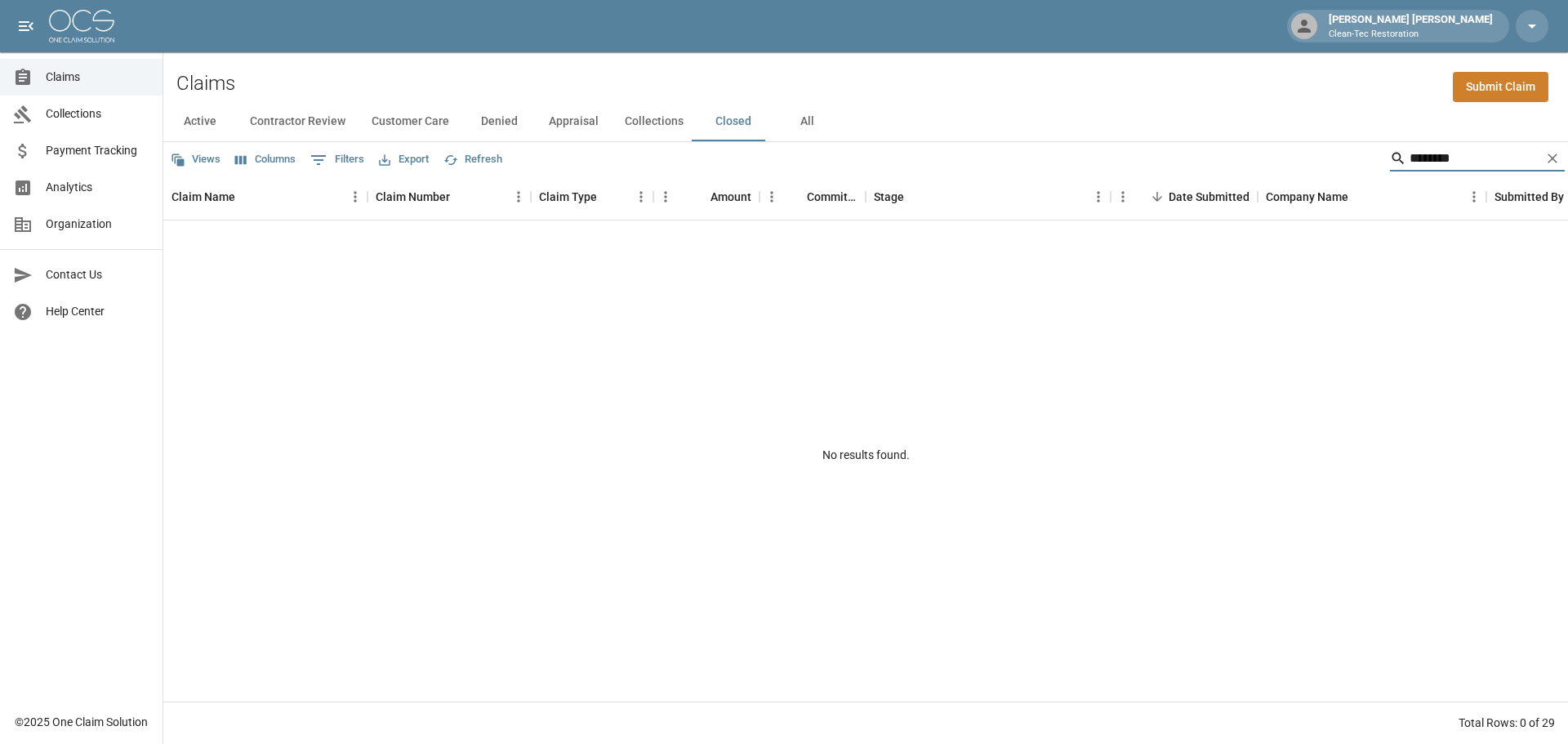
type input "********"
